Goal: Task Accomplishment & Management: Complete application form

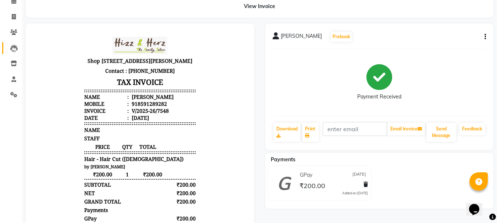
scroll to position [37, 0]
click at [12, 15] on icon at bounding box center [14, 17] width 4 height 6
select select "service"
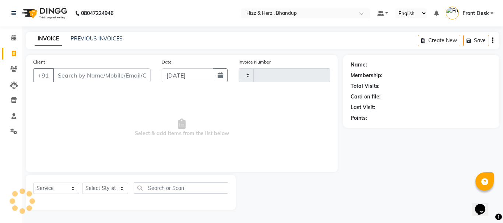
type input "7549"
select select "629"
click at [119, 189] on select "Select Stylist" at bounding box center [105, 188] width 46 height 11
select select "11514"
click at [82, 183] on select "Select Stylist Front Desk [PERSON_NAME] HIZZ & HERZ 2 [PERSON_NAME] [PERSON_NAM…" at bounding box center [105, 188] width 46 height 11
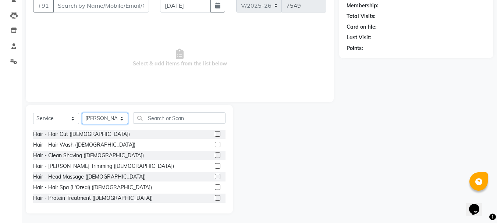
scroll to position [71, 0]
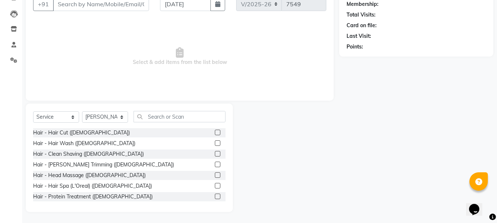
click at [215, 164] on div at bounding box center [220, 165] width 11 height 9
click at [215, 165] on label at bounding box center [218, 165] width 6 height 6
click at [215, 165] on input "checkbox" at bounding box center [217, 165] width 5 height 5
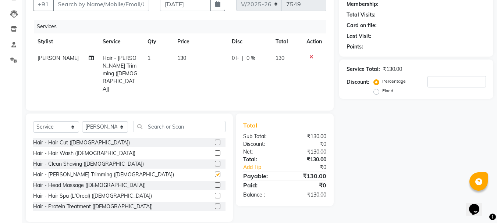
checkbox input "false"
click at [215, 183] on label at bounding box center [218, 186] width 6 height 6
click at [215, 183] on input "checkbox" at bounding box center [217, 185] width 5 height 5
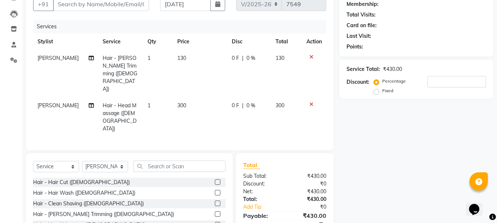
checkbox input "false"
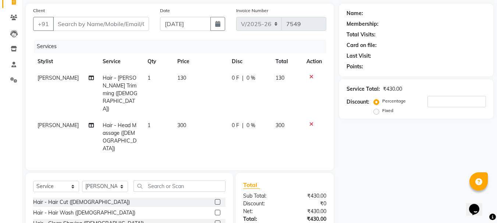
scroll to position [35, 0]
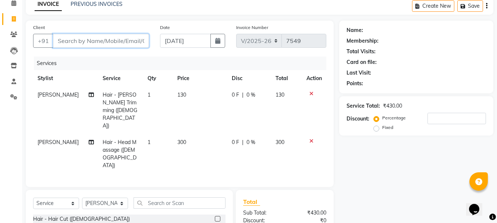
click at [118, 42] on input "Client" at bounding box center [101, 41] width 96 height 14
type input "7"
type input "0"
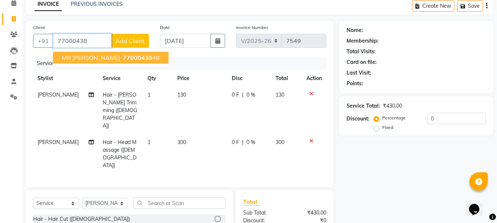
click at [126, 54] on span "77000438" at bounding box center [137, 57] width 29 height 7
type input "7700043848"
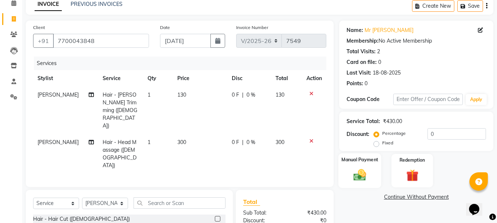
click at [360, 179] on img at bounding box center [360, 175] width 21 height 15
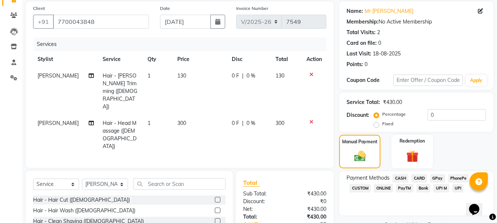
scroll to position [71, 0]
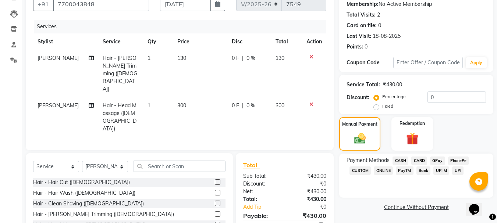
click at [401, 159] on span "CASH" at bounding box center [401, 161] width 16 height 8
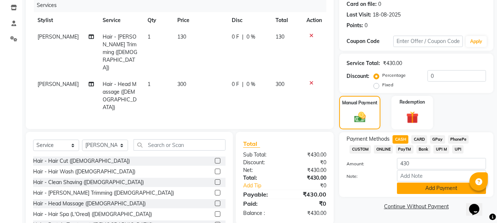
click at [418, 189] on button "Add Payment" at bounding box center [441, 188] width 89 height 11
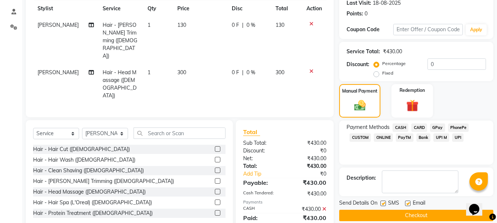
scroll to position [114, 0]
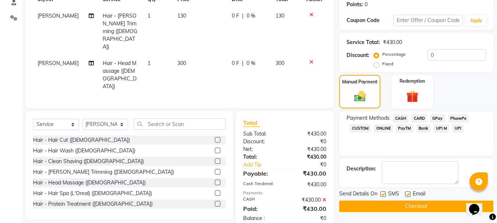
click at [422, 207] on button "Checkout" at bounding box center [416, 206] width 154 height 11
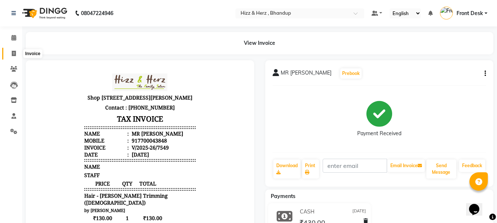
click at [14, 55] on icon at bounding box center [14, 54] width 4 height 6
select select "service"
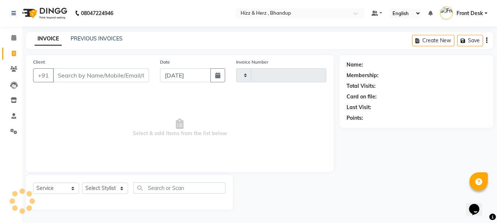
type input "7550"
select select "629"
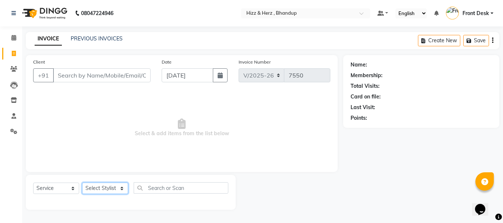
click at [119, 187] on select "Select Stylist Front Desk [PERSON_NAME] HIZZ & HERZ 2 [PERSON_NAME] [PERSON_NAM…" at bounding box center [105, 188] width 46 height 11
select select "9149"
click at [82, 183] on select "Select Stylist Front Desk [PERSON_NAME] HIZZ & HERZ 2 [PERSON_NAME] [PERSON_NAM…" at bounding box center [105, 188] width 46 height 11
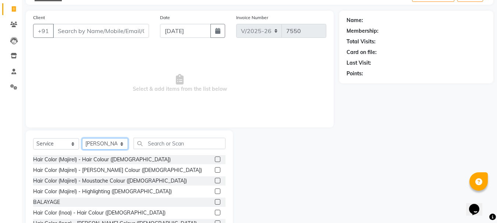
scroll to position [71, 0]
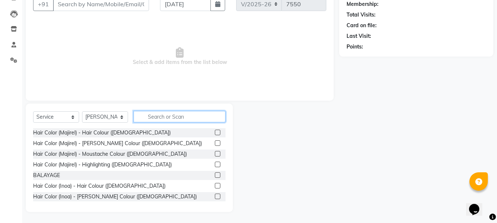
click at [160, 114] on input "text" at bounding box center [180, 116] width 92 height 11
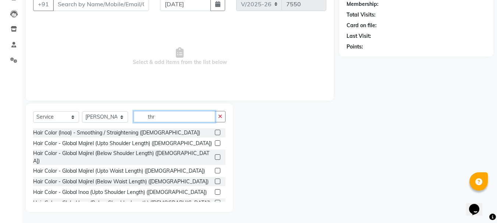
scroll to position [51, 0]
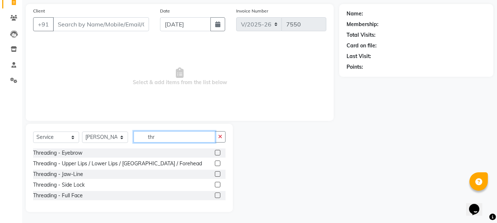
type input "thr"
click at [218, 152] on label at bounding box center [218, 153] width 6 height 6
click at [218, 152] on input "checkbox" at bounding box center [217, 153] width 5 height 5
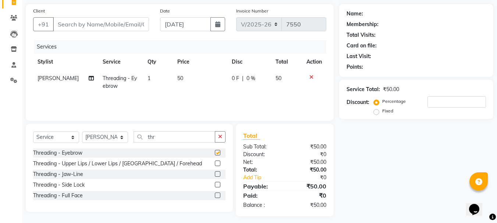
checkbox input "false"
click at [120, 138] on select "Select Stylist Front Desk [PERSON_NAME] HIZZ & HERZ 2 [PERSON_NAME] [PERSON_NAM…" at bounding box center [105, 137] width 46 height 11
select select "9146"
click at [82, 132] on select "Select Stylist Front Desk [PERSON_NAME] HIZZ & HERZ 2 [PERSON_NAME] [PERSON_NAM…" at bounding box center [105, 137] width 46 height 11
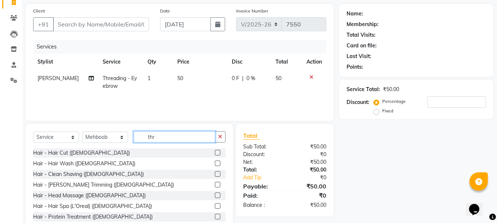
click at [176, 135] on input "thr" at bounding box center [175, 136] width 82 height 11
type input "t"
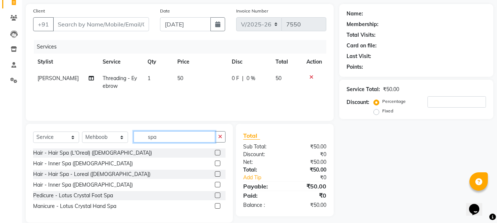
type input "spa"
click at [216, 175] on label at bounding box center [218, 175] width 6 height 6
click at [216, 175] on input "checkbox" at bounding box center [217, 174] width 5 height 5
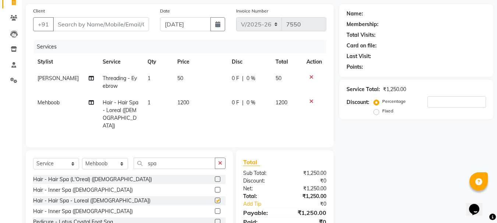
checkbox input "false"
click at [196, 107] on td "1200" at bounding box center [200, 115] width 54 height 40
select select "9146"
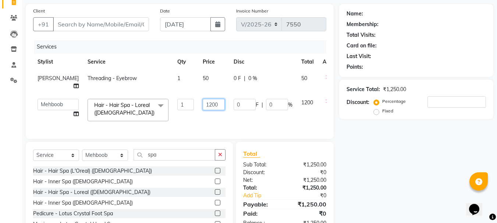
click at [203, 104] on input "1200" at bounding box center [214, 104] width 22 height 11
type input "1400"
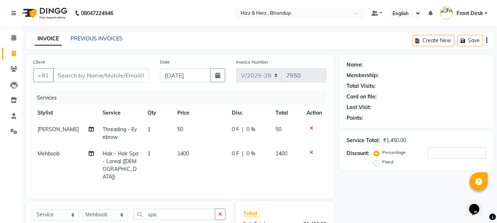
click at [70, 68] on div "Client +91" at bounding box center [91, 73] width 127 height 30
click at [71, 76] on input "Client" at bounding box center [101, 75] width 96 height 14
type input "9"
type input "0"
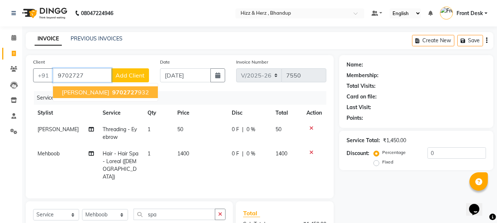
click at [107, 92] on span "MISS. ANUSHREE KALE" at bounding box center [85, 92] width 47 height 7
type input "9702727932"
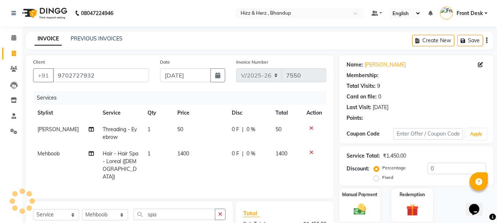
type input "20"
select select "1: Object"
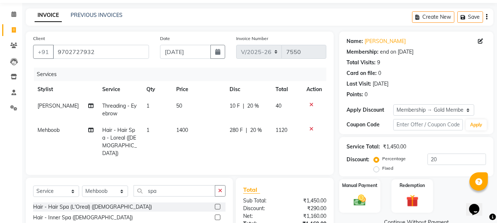
scroll to position [74, 0]
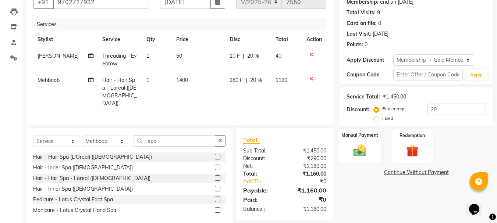
click at [362, 148] on img at bounding box center [360, 150] width 21 height 15
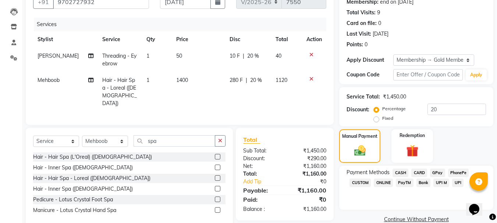
click at [435, 170] on span "GPay" at bounding box center [437, 173] width 15 height 8
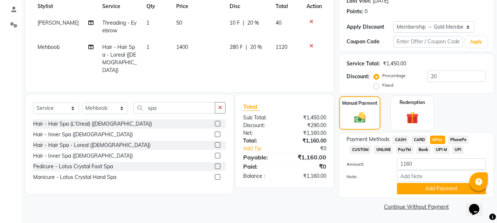
scroll to position [107, 0]
click at [451, 190] on button "Add Payment" at bounding box center [441, 188] width 89 height 11
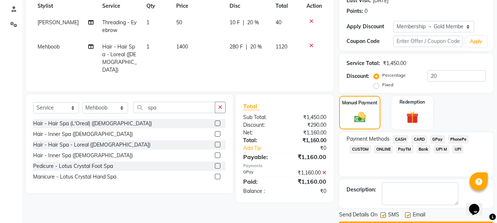
scroll to position [128, 0]
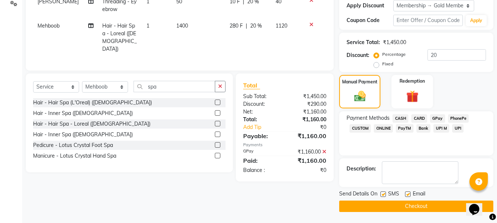
click at [396, 202] on button "Checkout" at bounding box center [416, 206] width 154 height 11
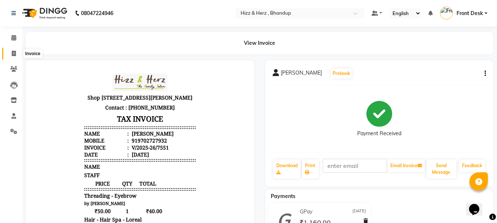
click at [13, 54] on icon at bounding box center [14, 54] width 4 height 6
select select "629"
select select "service"
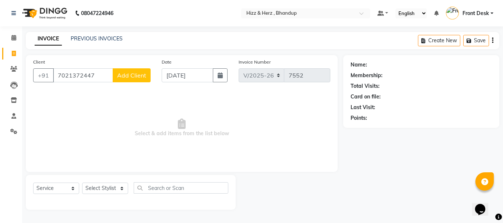
type input "7021372447"
click at [128, 75] on span "Add Client" at bounding box center [131, 75] width 29 height 7
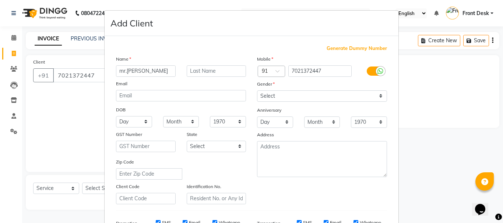
type input "mr.anshul"
click at [213, 72] on input "text" at bounding box center [217, 71] width 60 height 11
click at [193, 69] on input "pandey" at bounding box center [217, 71] width 60 height 11
type input "pandey"
drag, startPoint x: 297, startPoint y: 93, endPoint x: 296, endPoint y: 98, distance: 5.3
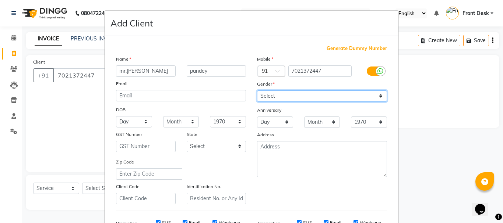
click at [296, 96] on select "Select Male Female Other Prefer Not To Say" at bounding box center [322, 96] width 130 height 11
select select "female"
click at [257, 91] on select "Select Male Female Other Prefer Not To Say" at bounding box center [322, 96] width 130 height 11
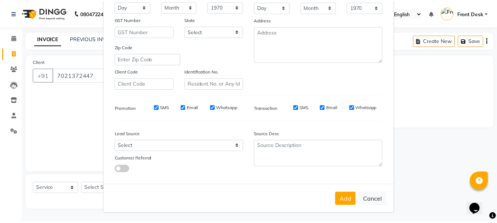
scroll to position [116, 0]
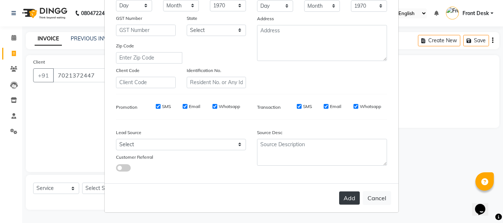
click at [348, 195] on button "Add" at bounding box center [349, 198] width 21 height 13
select select
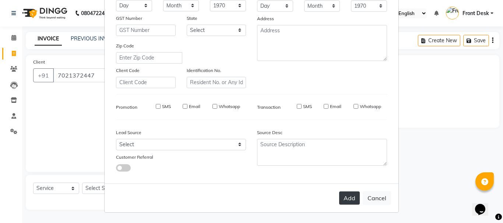
select select
checkbox input "false"
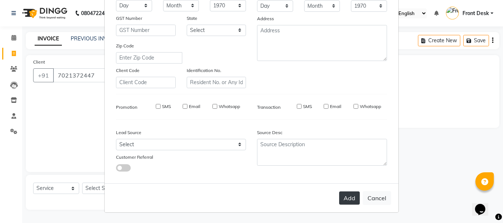
checkbox input "false"
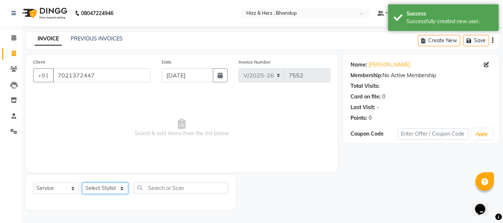
click at [109, 191] on select "Select Stylist Front Desk [PERSON_NAME] HIZZ & HERZ 2 [PERSON_NAME] [PERSON_NAM…" at bounding box center [105, 188] width 46 height 11
select select "24394"
click at [82, 183] on select "Select Stylist Front Desk [PERSON_NAME] HIZZ & HERZ 2 [PERSON_NAME] [PERSON_NAM…" at bounding box center [105, 188] width 46 height 11
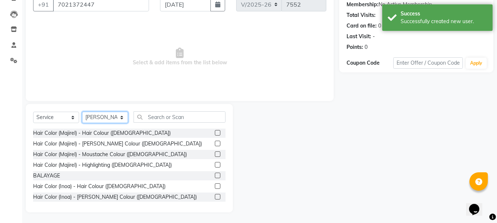
scroll to position [71, 0]
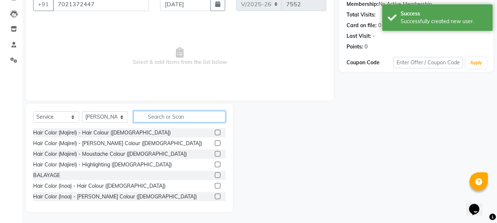
click at [178, 115] on input "text" at bounding box center [180, 116] width 92 height 11
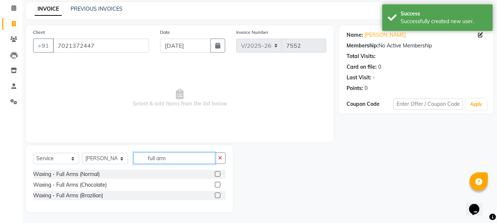
scroll to position [30, 0]
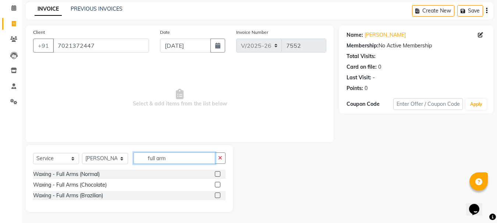
type input "full arm"
click at [219, 185] on label at bounding box center [218, 185] width 6 height 6
click at [219, 185] on input "checkbox" at bounding box center [217, 185] width 5 height 5
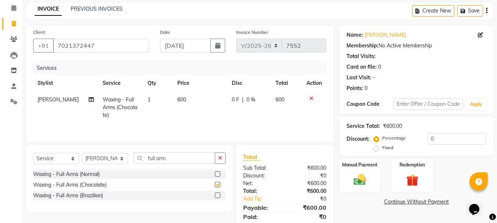
checkbox input "false"
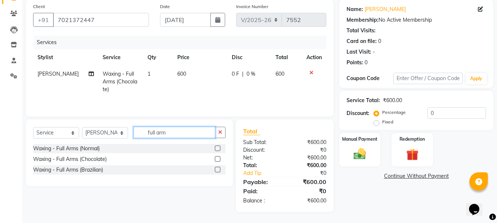
click at [194, 133] on input "full arm" at bounding box center [175, 132] width 82 height 11
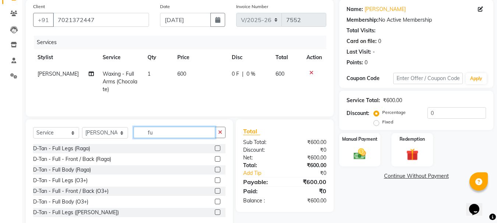
type input "f"
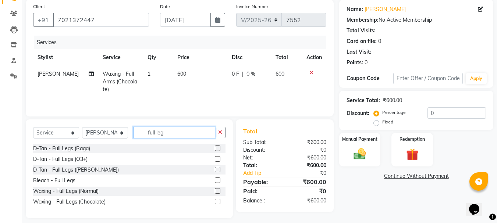
type input "full leg"
click at [219, 200] on label at bounding box center [218, 202] width 6 height 6
click at [219, 200] on input "checkbox" at bounding box center [217, 202] width 5 height 5
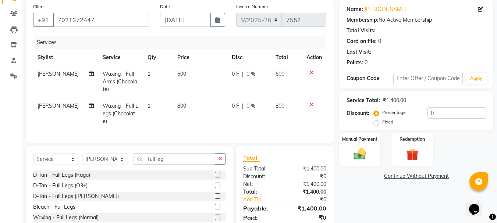
checkbox input "false"
click at [182, 158] on input "full leg" at bounding box center [175, 159] width 82 height 11
type input "f"
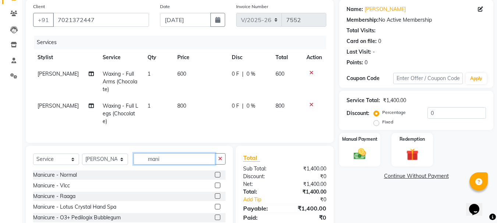
type input "mani"
click at [219, 173] on label at bounding box center [218, 175] width 6 height 6
click at [219, 173] on input "checkbox" at bounding box center [217, 175] width 5 height 5
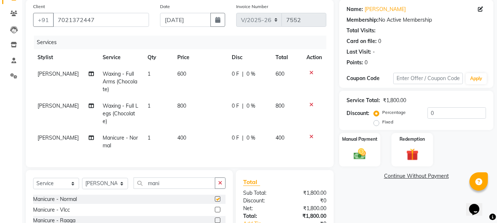
checkbox input "false"
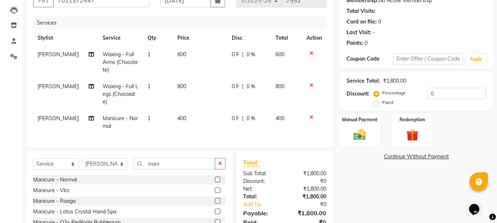
scroll to position [92, 0]
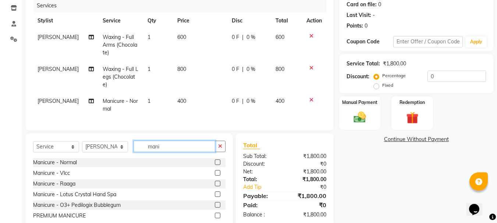
click at [188, 144] on input "mani" at bounding box center [175, 146] width 82 height 11
type input "m"
type input "ped"
click at [215, 161] on label at bounding box center [218, 163] width 6 height 6
click at [215, 161] on input "checkbox" at bounding box center [217, 163] width 5 height 5
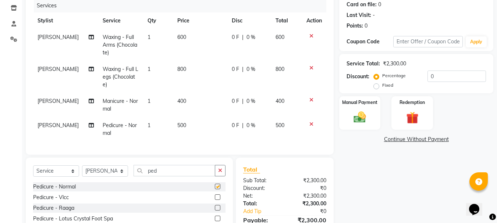
checkbox input "false"
click at [179, 93] on td "400" at bounding box center [200, 105] width 54 height 24
select select "24394"
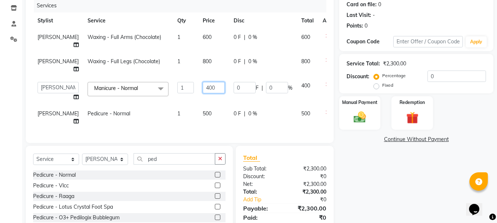
click at [203, 85] on input "400" at bounding box center [214, 87] width 22 height 11
type input "500"
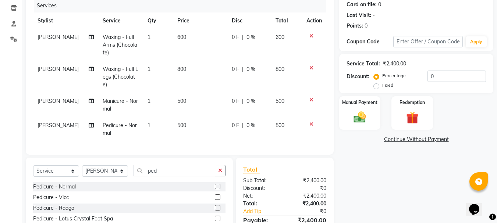
click at [189, 117] on td "500" at bounding box center [200, 129] width 54 height 24
select select "24394"
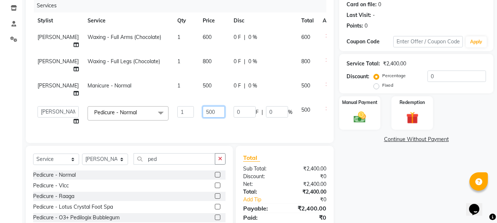
click at [203, 113] on input "500" at bounding box center [214, 111] width 22 height 11
type input "600"
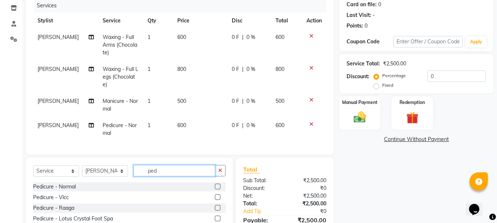
click at [170, 165] on input "ped" at bounding box center [175, 170] width 82 height 11
type input "p"
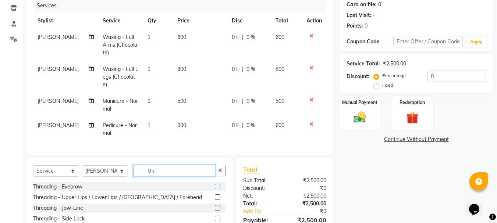
type input "thr"
click at [218, 184] on label at bounding box center [218, 187] width 6 height 6
click at [218, 185] on input "checkbox" at bounding box center [217, 187] width 5 height 5
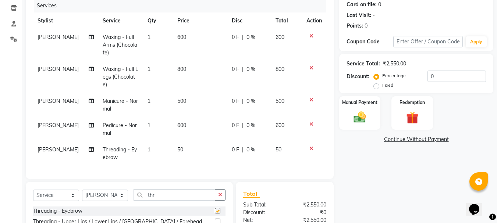
checkbox input "false"
drag, startPoint x: 359, startPoint y: 117, endPoint x: 363, endPoint y: 112, distance: 6.8
click at [359, 117] on img at bounding box center [360, 117] width 21 height 15
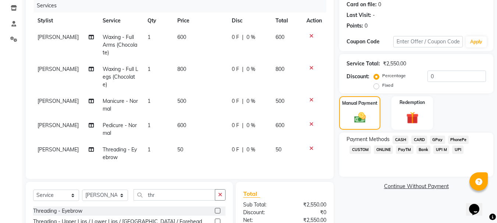
click at [436, 140] on span "GPay" at bounding box center [437, 140] width 15 height 8
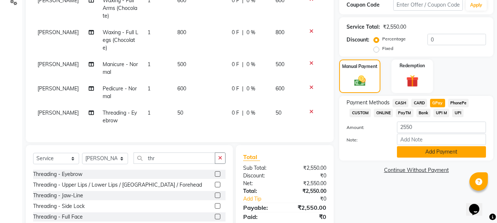
click at [439, 154] on button "Add Payment" at bounding box center [441, 152] width 89 height 11
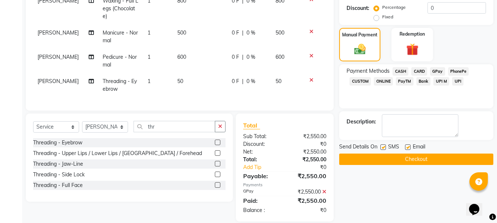
scroll to position [168, 0]
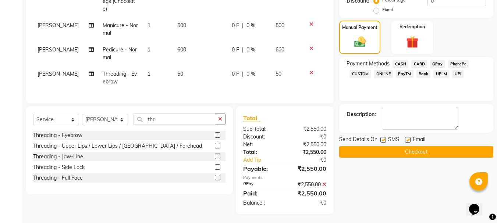
click at [433, 151] on button "Checkout" at bounding box center [416, 152] width 154 height 11
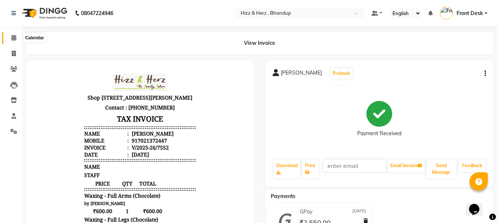
click at [9, 38] on span at bounding box center [13, 38] width 13 height 8
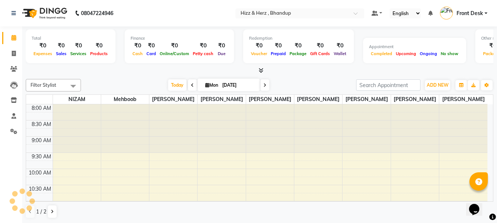
click at [12, 38] on icon at bounding box center [13, 38] width 5 height 6
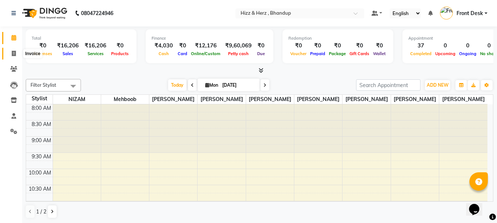
click at [15, 53] on icon at bounding box center [14, 54] width 4 height 6
select select "service"
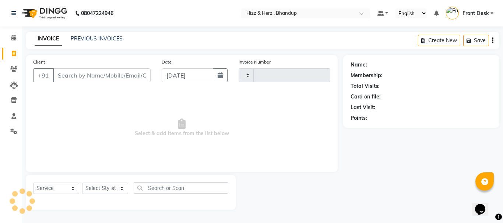
type input "7553"
select select "629"
click at [103, 189] on select "Select Stylist Front Desk [PERSON_NAME] HIZZ & HERZ 2 [PERSON_NAME] [PERSON_NAM…" at bounding box center [105, 188] width 46 height 11
select select "82789"
click at [82, 183] on select "Select Stylist Front Desk [PERSON_NAME] HIZZ & HERZ 2 [PERSON_NAME] [PERSON_NAM…" at bounding box center [105, 188] width 46 height 11
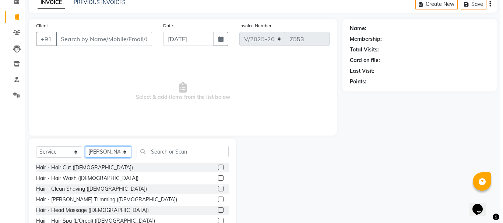
scroll to position [37, 0]
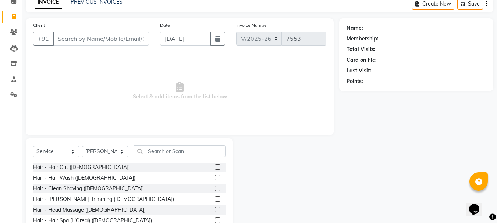
click at [215, 169] on label at bounding box center [218, 168] width 6 height 6
click at [215, 169] on input "checkbox" at bounding box center [217, 167] width 5 height 5
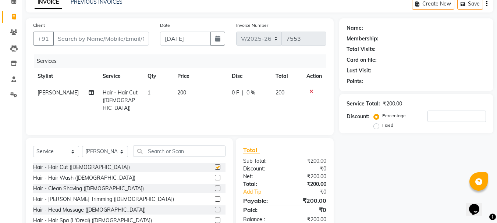
checkbox input "false"
click at [215, 199] on label at bounding box center [218, 200] width 6 height 6
click at [215, 199] on input "checkbox" at bounding box center [217, 199] width 5 height 5
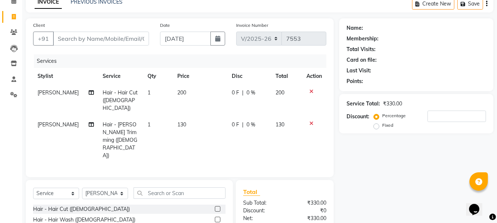
checkbox input "false"
click at [124, 44] on input "Client" at bounding box center [101, 39] width 96 height 14
type input "9"
type input "0"
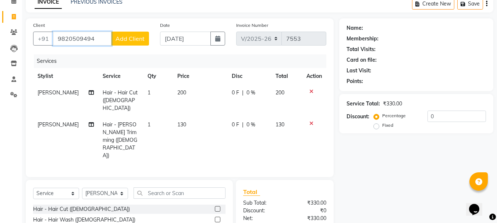
type input "9820509494"
click at [122, 43] on button "Add Client" at bounding box center [130, 39] width 38 height 14
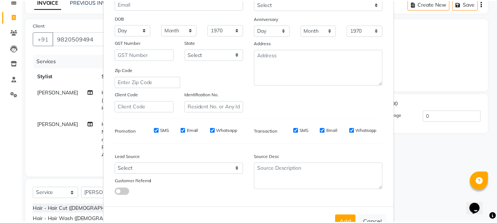
scroll to position [110, 0]
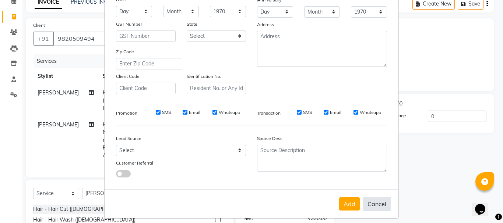
click at [381, 207] on button "Cancel" at bounding box center [377, 204] width 28 height 14
select select
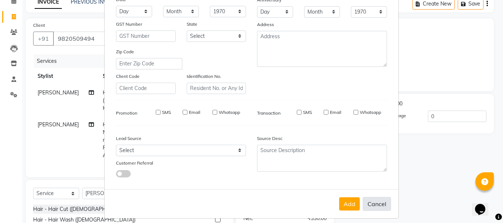
select select
checkbox input "false"
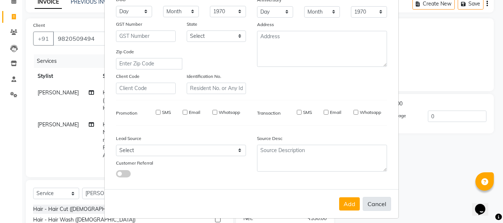
checkbox input "false"
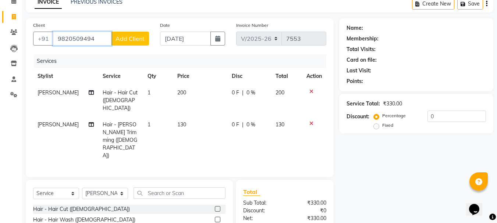
click at [101, 43] on input "9820509494" at bounding box center [82, 39] width 59 height 14
type input "9"
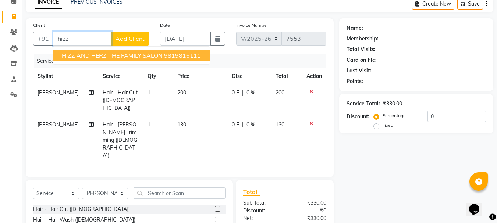
click at [90, 58] on span "HIZZ AND HERZ THE FAMILY SALON" at bounding box center [112, 55] width 101 height 7
type input "9819816111"
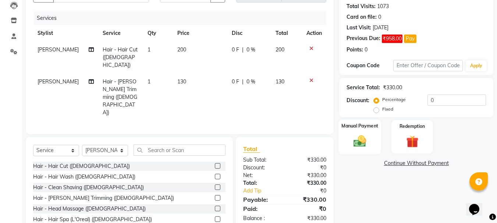
scroll to position [88, 0]
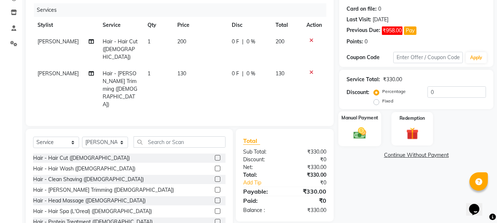
click at [363, 133] on img at bounding box center [360, 133] width 21 height 15
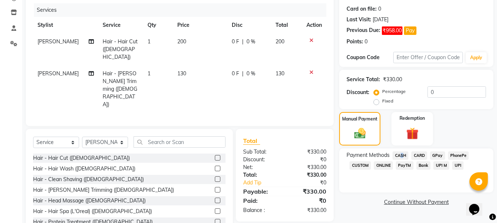
click at [400, 155] on span "CASH" at bounding box center [401, 156] width 16 height 8
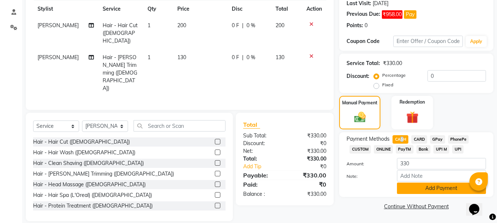
click at [424, 186] on button "Add Payment" at bounding box center [441, 188] width 89 height 11
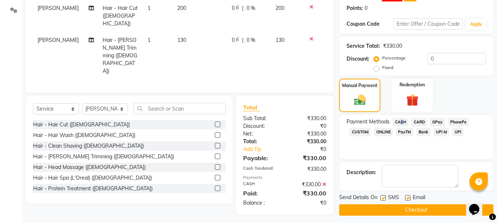
scroll to position [125, 0]
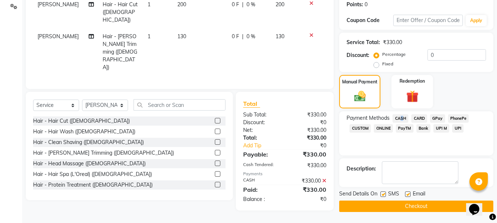
click at [429, 203] on button "Checkout" at bounding box center [416, 206] width 154 height 11
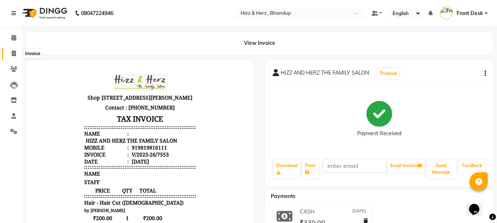
click at [13, 55] on icon at bounding box center [14, 54] width 4 height 6
select select "service"
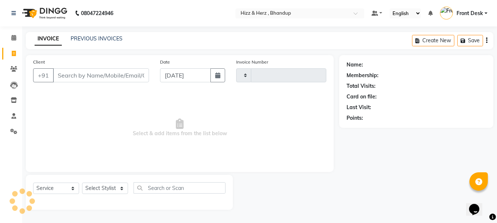
type input "7554"
select select "629"
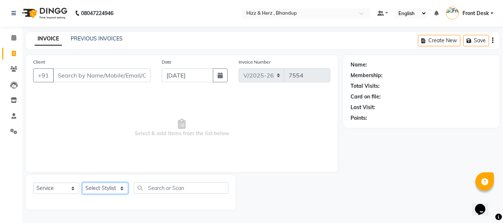
click at [121, 190] on select "Select Stylist Front Desk [PERSON_NAME] HIZZ & HERZ 2 [PERSON_NAME] [PERSON_NAM…" at bounding box center [105, 188] width 46 height 11
click at [122, 188] on select "Select Stylist Front Desk [PERSON_NAME] HIZZ & HERZ 2 [PERSON_NAME] [PERSON_NAM…" at bounding box center [105, 188] width 46 height 11
select select "26430"
click at [82, 183] on select "Select Stylist Front Desk [PERSON_NAME] HIZZ & HERZ 2 [PERSON_NAME] [PERSON_NAM…" at bounding box center [105, 188] width 46 height 11
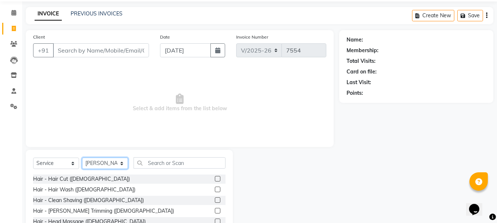
scroll to position [71, 0]
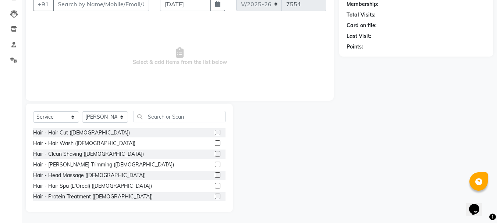
click at [215, 133] on label at bounding box center [218, 133] width 6 height 6
click at [215, 133] on input "checkbox" at bounding box center [217, 133] width 5 height 5
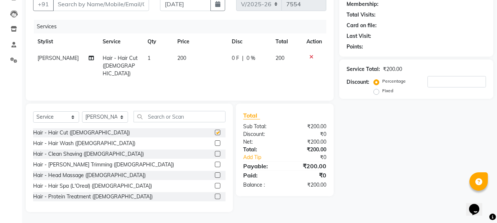
checkbox input "false"
click at [215, 166] on label at bounding box center [218, 165] width 6 height 6
click at [215, 166] on input "checkbox" at bounding box center [217, 165] width 5 height 5
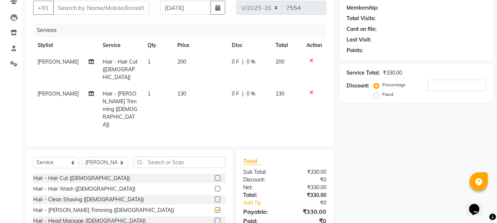
checkbox input "false"
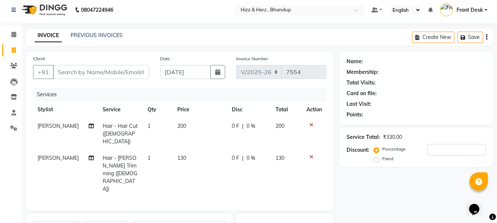
scroll to position [0, 0]
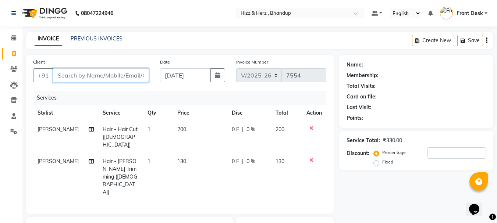
click at [116, 78] on input "Client" at bounding box center [101, 75] width 96 height 14
type input "8"
type input "0"
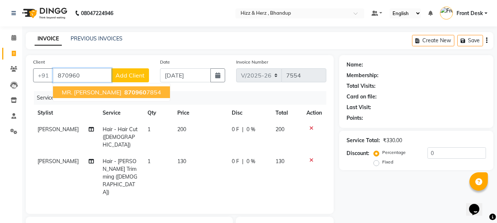
click at [123, 95] on ngb-highlight "870960 7854" at bounding box center [142, 92] width 38 height 7
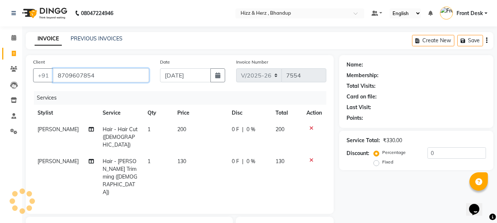
type input "8709607854"
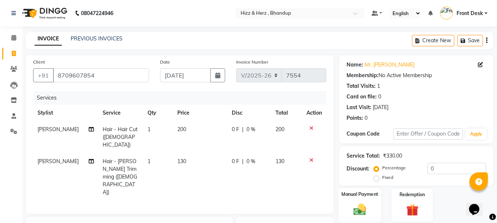
click at [364, 208] on img at bounding box center [360, 210] width 21 height 15
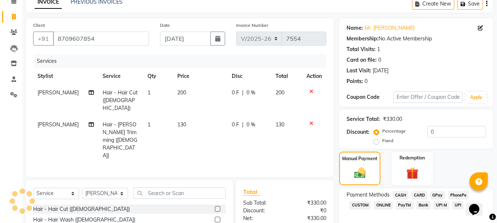
click at [439, 197] on span "GPay" at bounding box center [437, 195] width 15 height 8
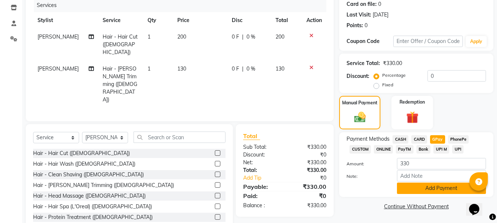
click at [424, 186] on button "Add Payment" at bounding box center [441, 188] width 89 height 11
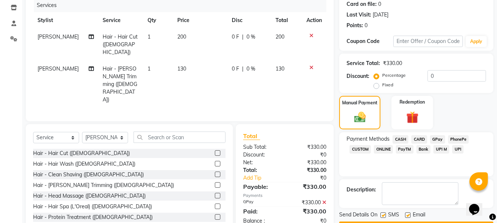
scroll to position [114, 0]
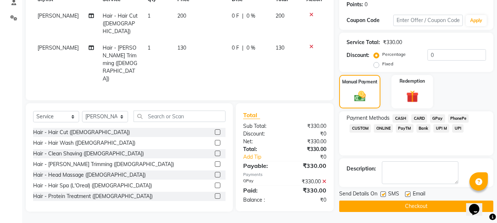
click at [421, 206] on button "Checkout" at bounding box center [416, 206] width 154 height 11
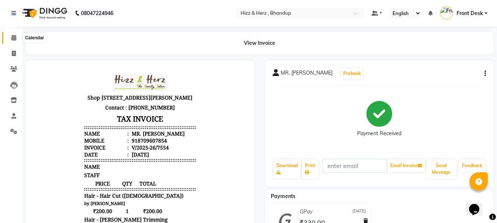
click at [15, 40] on icon at bounding box center [13, 38] width 5 height 6
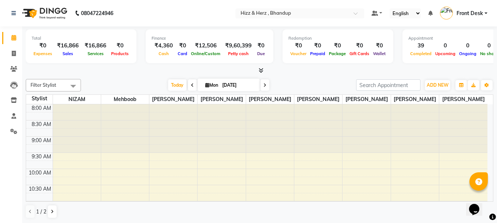
click at [315, 223] on html "08047224946 Select Location × Hizz & Herz , Bhandup Default Panel My Panel Engl…" at bounding box center [248, 111] width 497 height 223
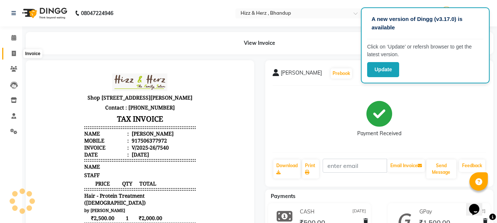
click at [11, 53] on span at bounding box center [13, 54] width 13 height 8
select select "629"
select select "service"
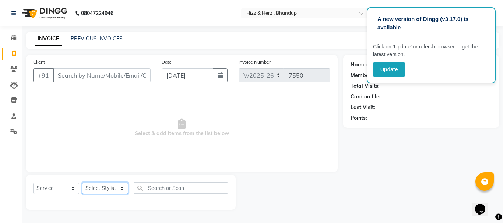
click at [99, 190] on select "Select Stylist Front Desk [PERSON_NAME] HIZZ & HERZ 2 [PERSON_NAME] [PERSON_NAM…" at bounding box center [105, 188] width 46 height 11
select select "33193"
click at [82, 183] on select "Select Stylist Front Desk [PERSON_NAME] HIZZ & HERZ 2 [PERSON_NAME] [PERSON_NAM…" at bounding box center [105, 188] width 46 height 11
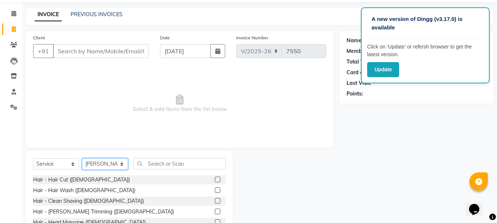
scroll to position [37, 0]
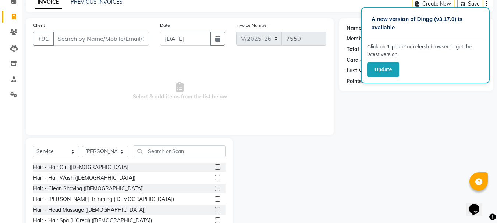
click at [215, 169] on label at bounding box center [218, 168] width 6 height 6
click at [215, 169] on input "checkbox" at bounding box center [217, 167] width 5 height 5
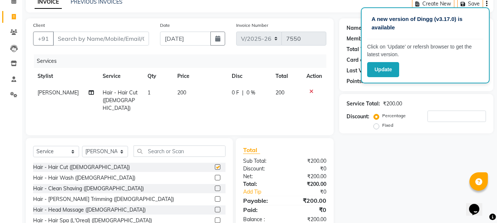
checkbox input "false"
click at [114, 40] on input "Client" at bounding box center [101, 39] width 96 height 14
type input "9"
type input "0"
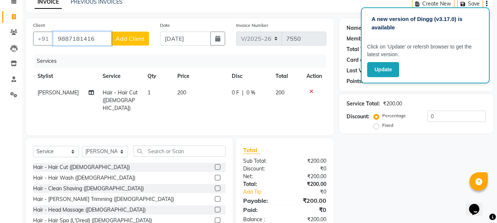
click at [69, 38] on input "9887181416" at bounding box center [82, 39] width 59 height 14
type input "9867181416"
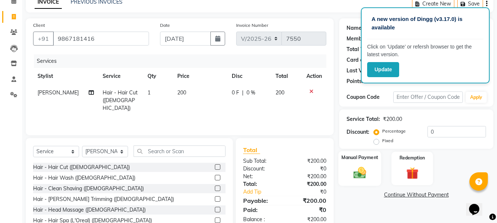
click at [363, 173] on img at bounding box center [360, 173] width 21 height 15
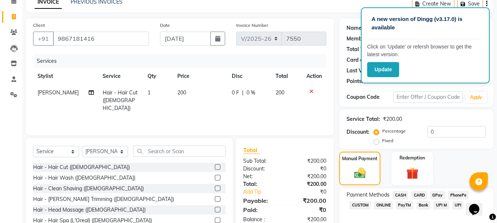
click at [398, 195] on span "CASH" at bounding box center [401, 195] width 16 height 8
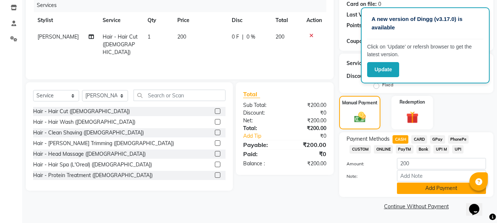
click at [422, 184] on button "Add Payment" at bounding box center [441, 188] width 89 height 11
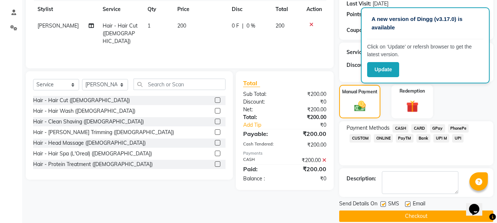
scroll to position [114, 0]
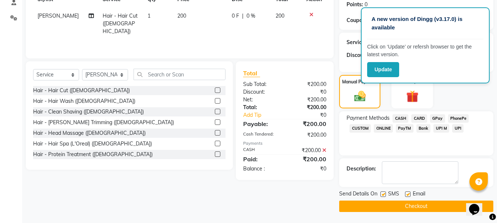
click at [427, 202] on button "Checkout" at bounding box center [416, 206] width 154 height 11
